Goal: Complete application form

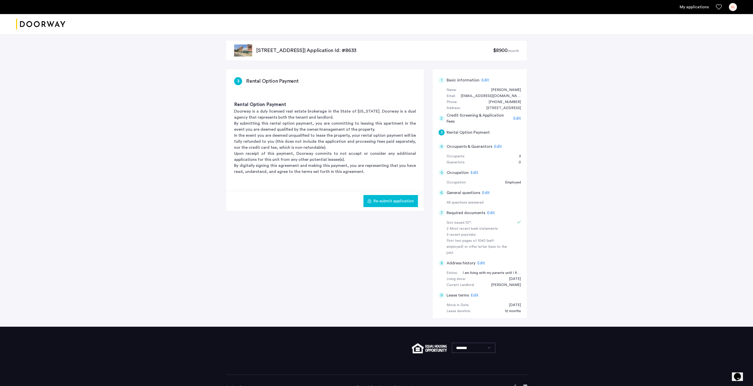
click at [504, 202] on div "All questions answered" at bounding box center [484, 203] width 74 height 6
click at [488, 213] on span "Edit" at bounding box center [491, 213] width 8 height 4
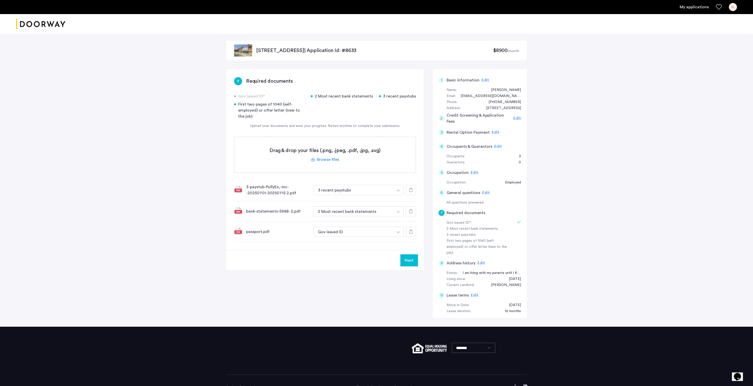
click at [410, 212] on icon at bounding box center [411, 211] width 4 height 4
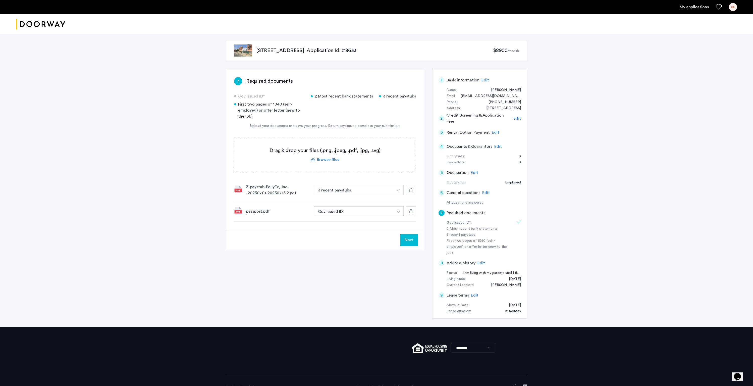
click at [329, 162] on label at bounding box center [324, 155] width 181 height 36
click at [0, 0] on input "file" at bounding box center [0, 0] width 0 height 0
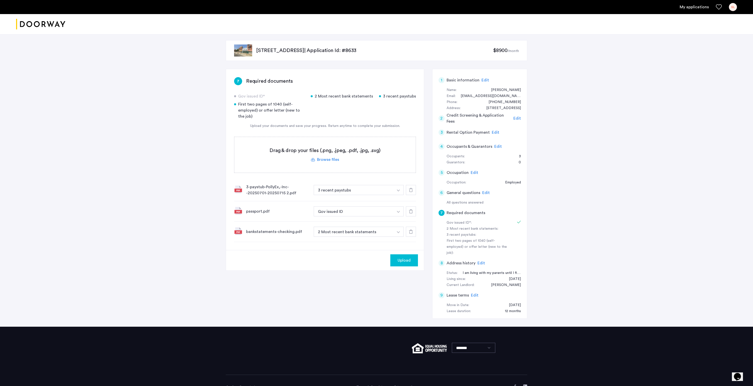
click at [407, 261] on span "Upload" at bounding box center [404, 260] width 13 height 6
